Goal: Task Accomplishment & Management: Use online tool/utility

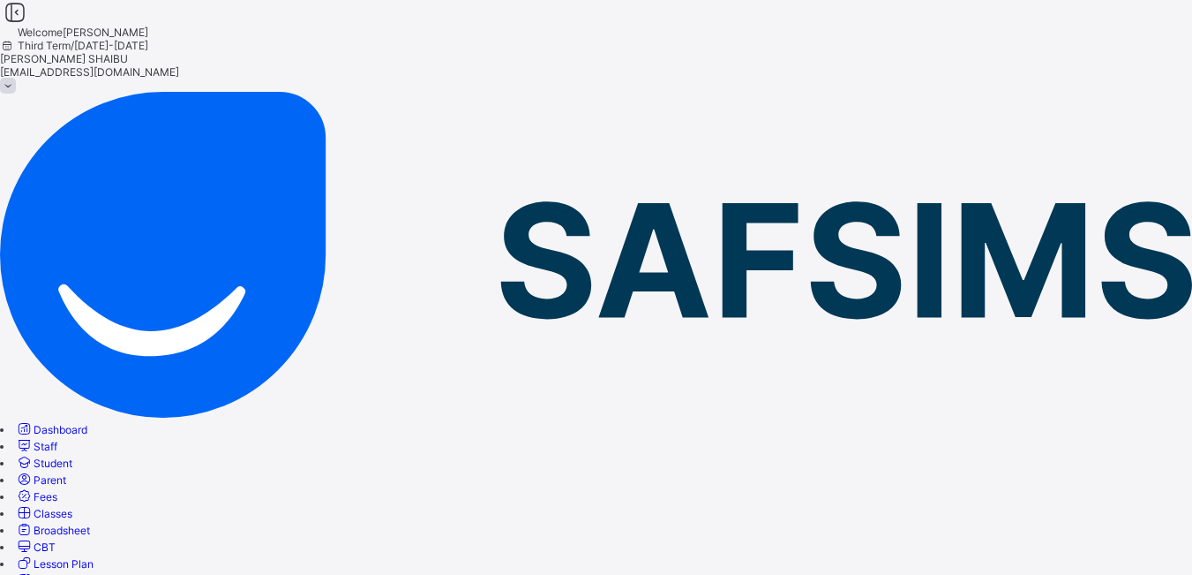
click at [72, 456] on span "Student" at bounding box center [53, 462] width 39 height 13
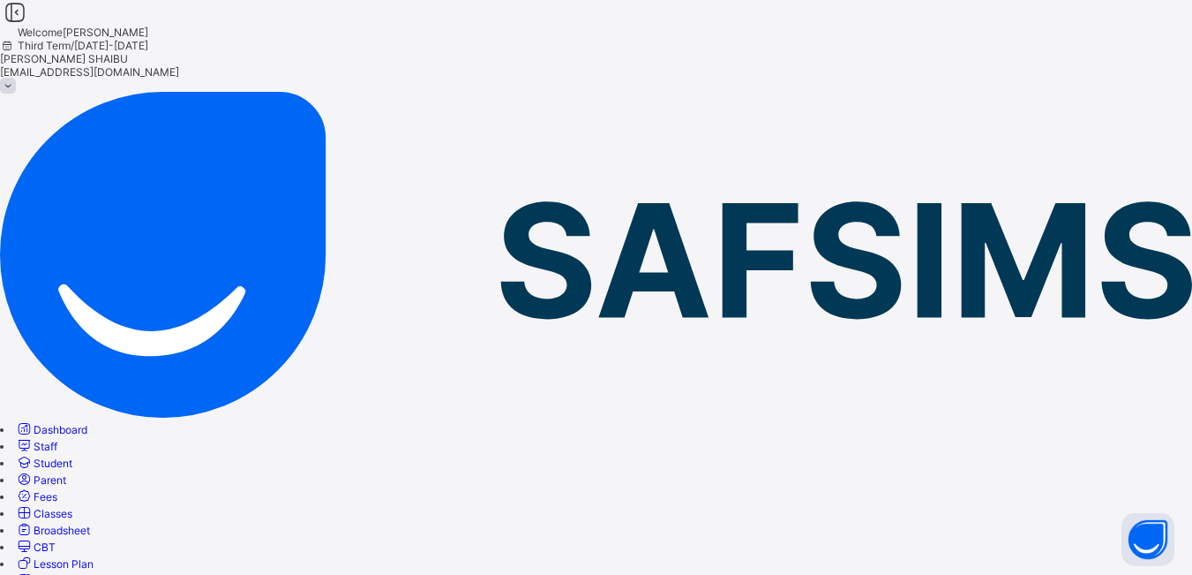
scroll to position [676, 0]
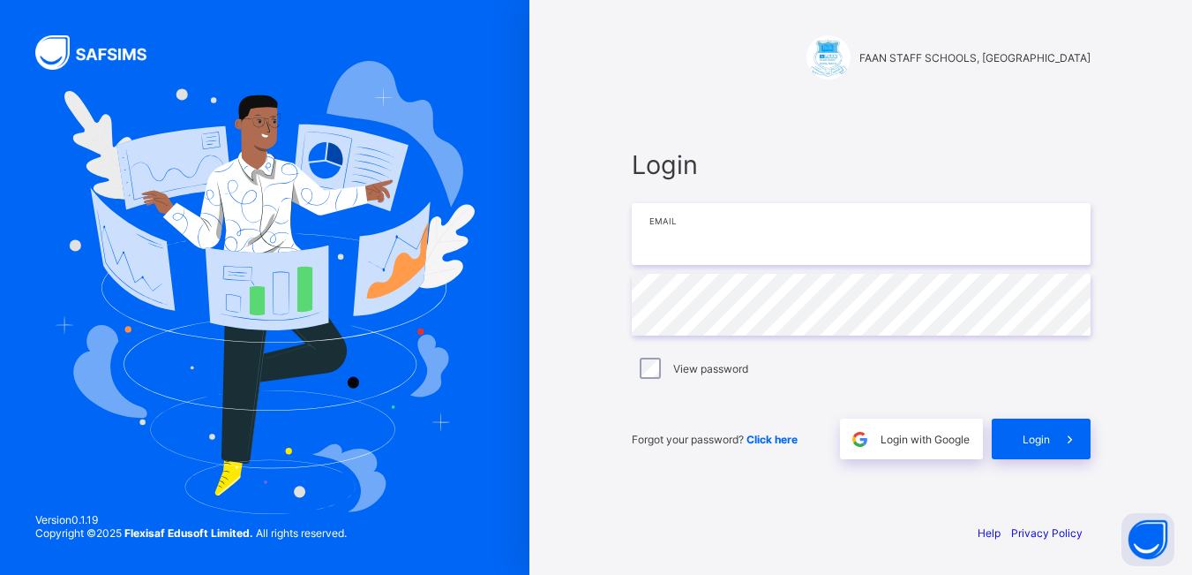
type input "**********"
